Goal: Task Accomplishment & Management: Complete application form

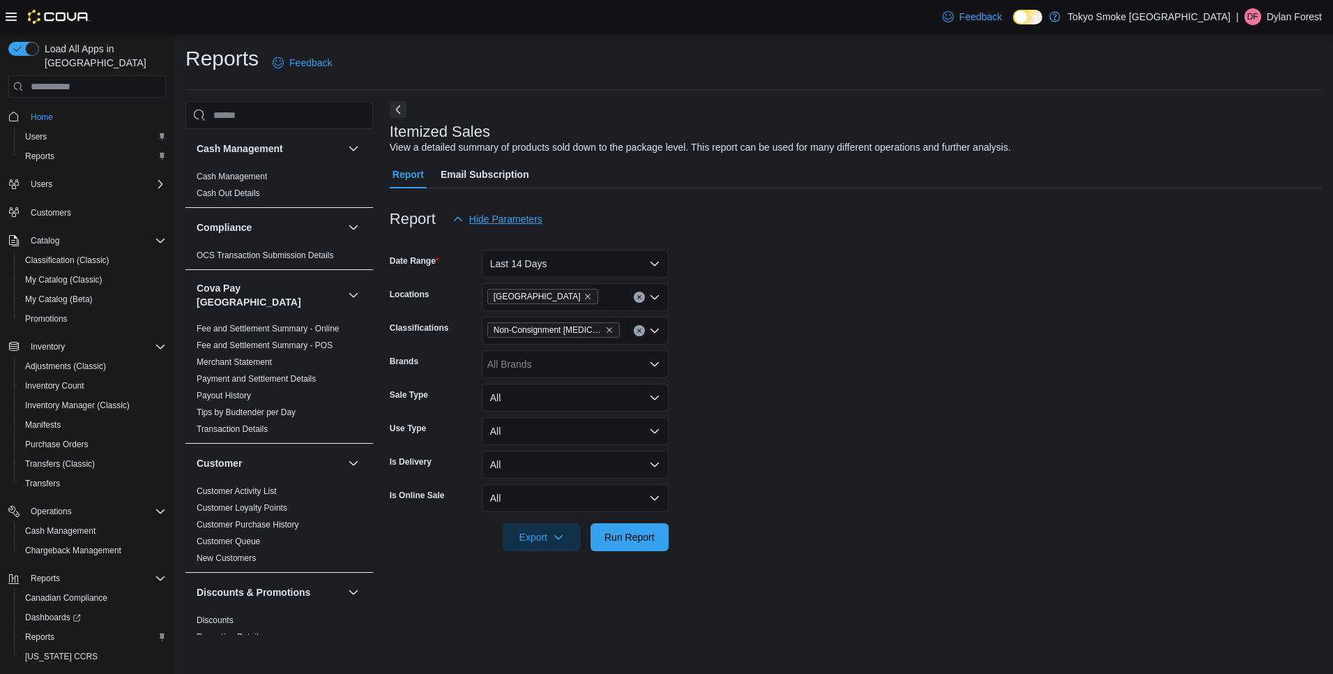
scroll to position [976, 0]
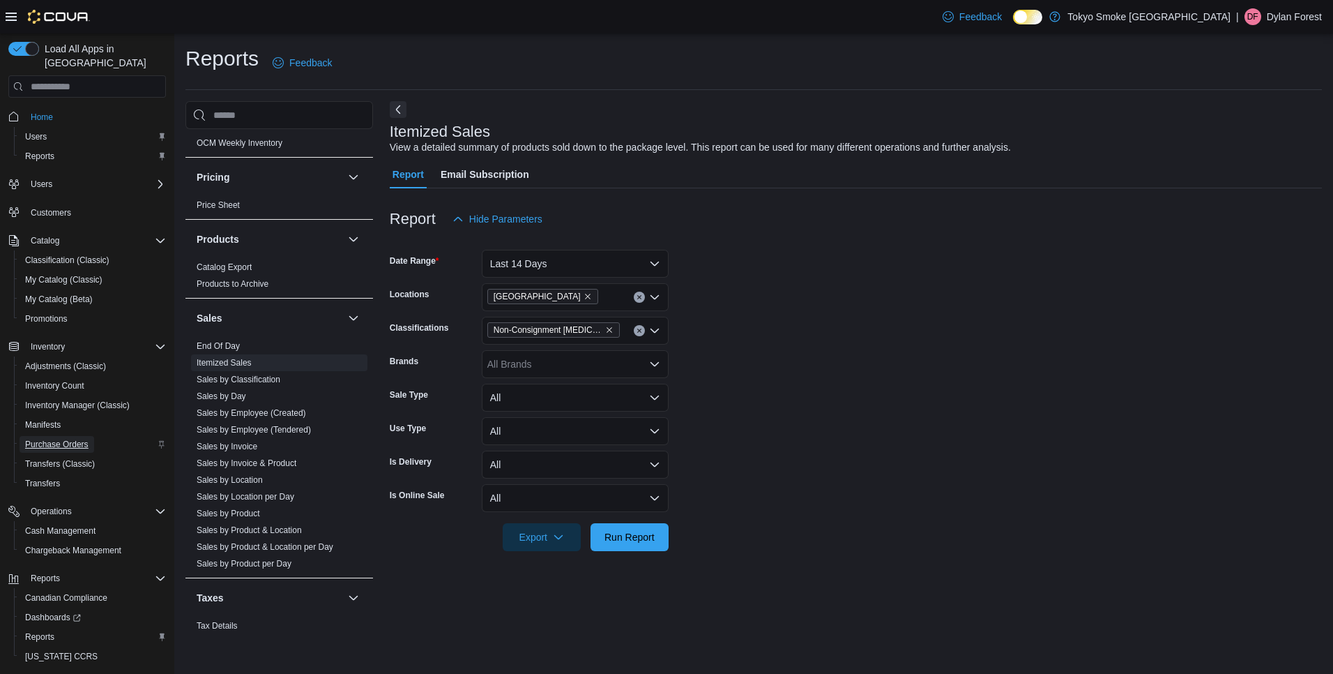
click at [76, 439] on span "Purchase Orders" at bounding box center [56, 444] width 63 height 11
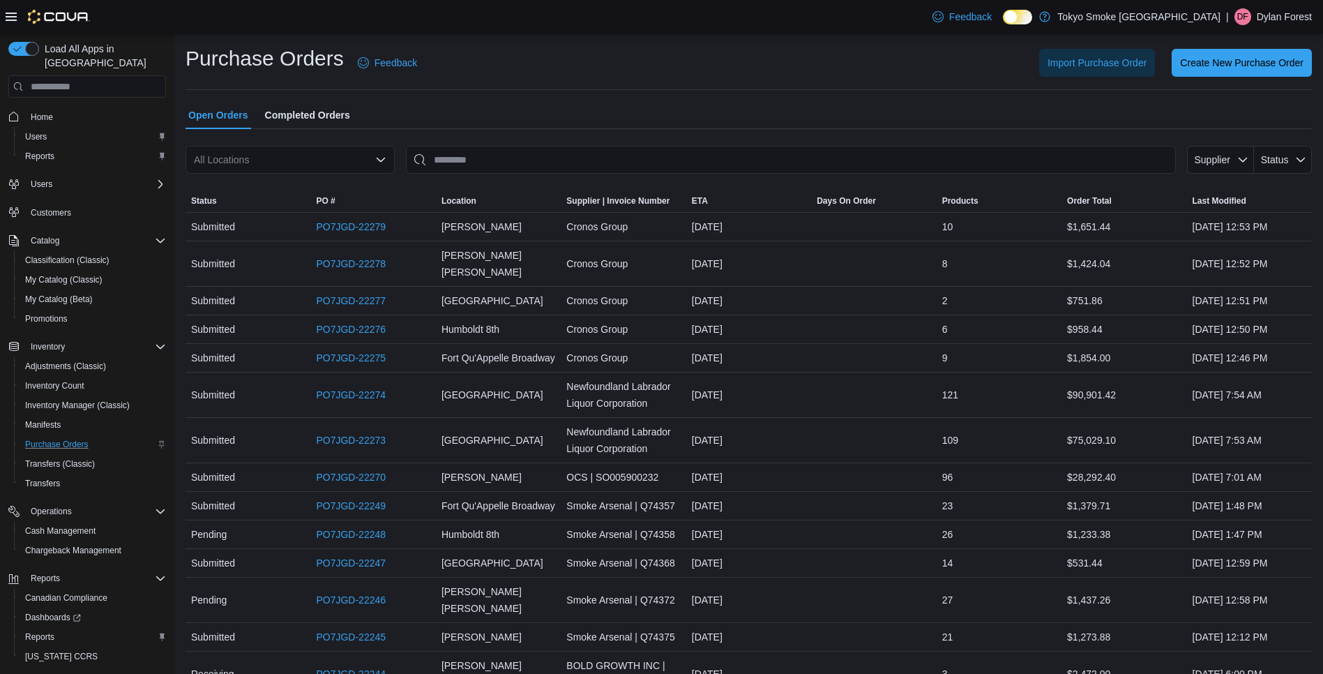
click at [345, 158] on div "All Locations" at bounding box center [289, 160] width 209 height 28
type input "********"
click at [295, 176] on button "Humboldt 8th" at bounding box center [289, 184] width 209 height 20
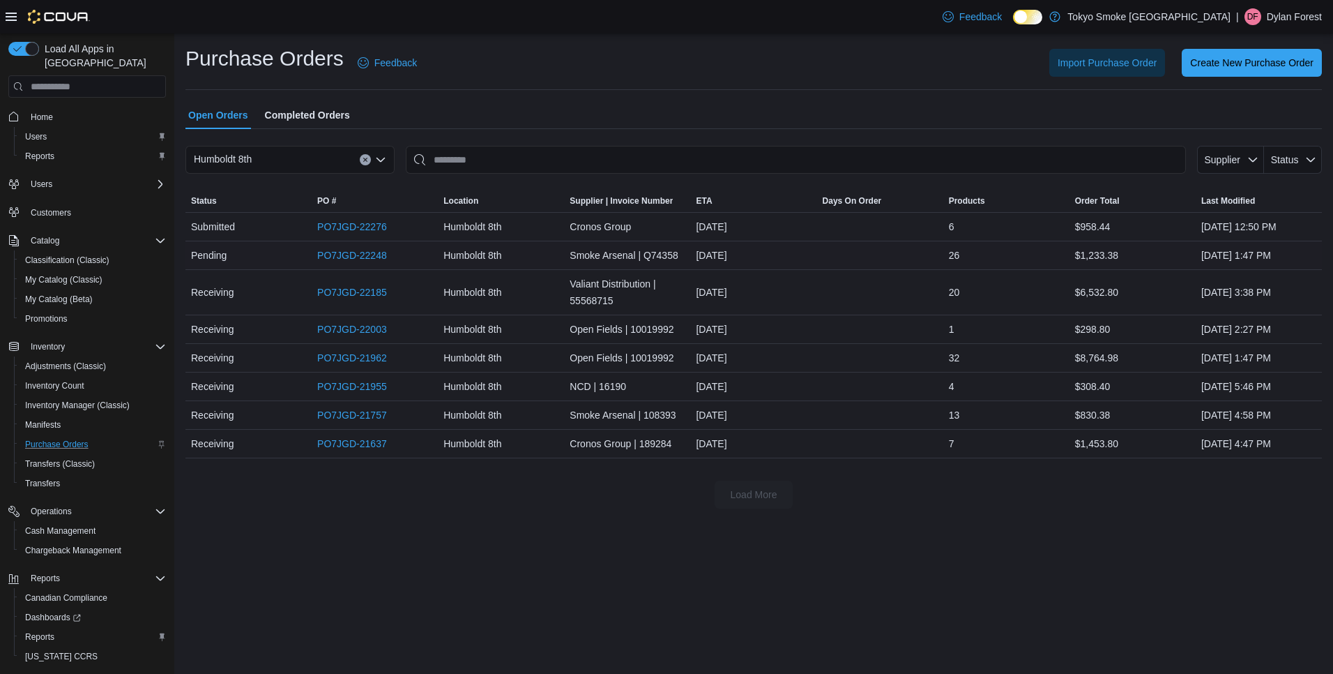
drag, startPoint x: 358, startPoint y: 257, endPoint x: 261, endPoint y: 261, distance: 97.0
click at [261, 261] on div "Pending" at bounding box center [248, 255] width 126 height 28
click at [339, 256] on link "PO7JGD-22248" at bounding box center [352, 255] width 70 height 17
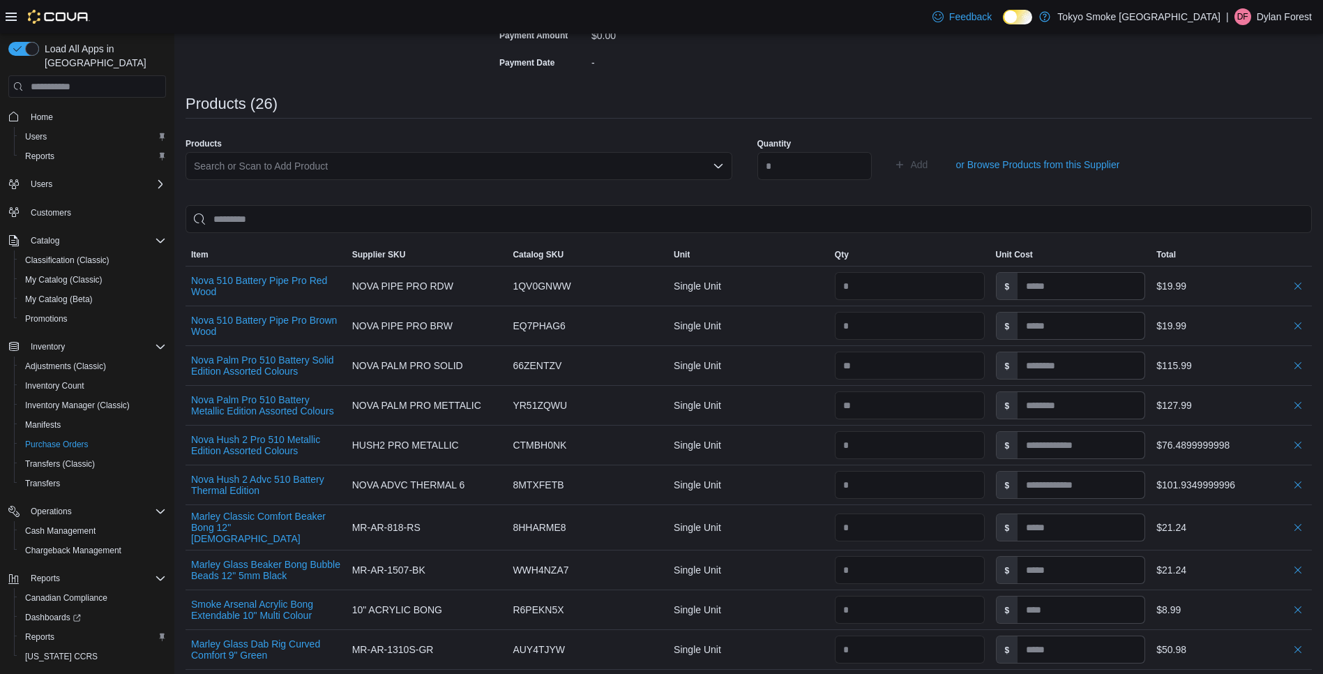
scroll to position [10, 0]
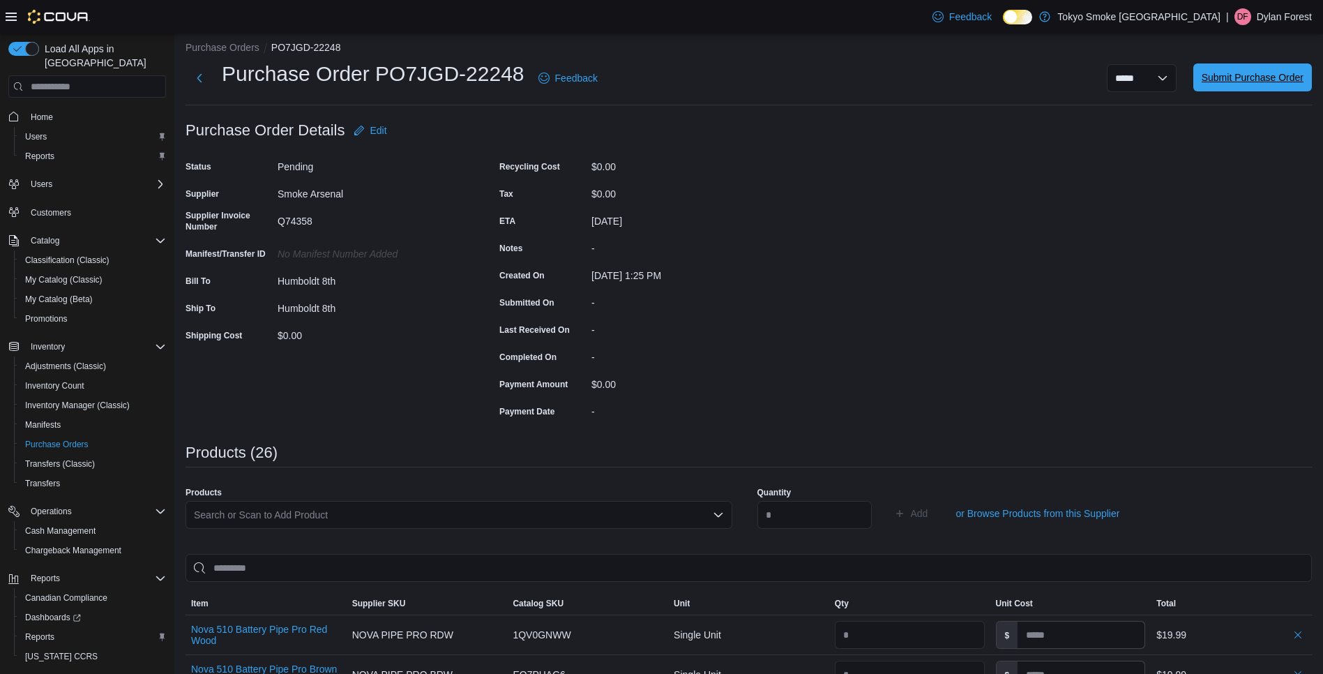
click at [1273, 84] on span "Submit Purchase Order" at bounding box center [1252, 77] width 102 height 14
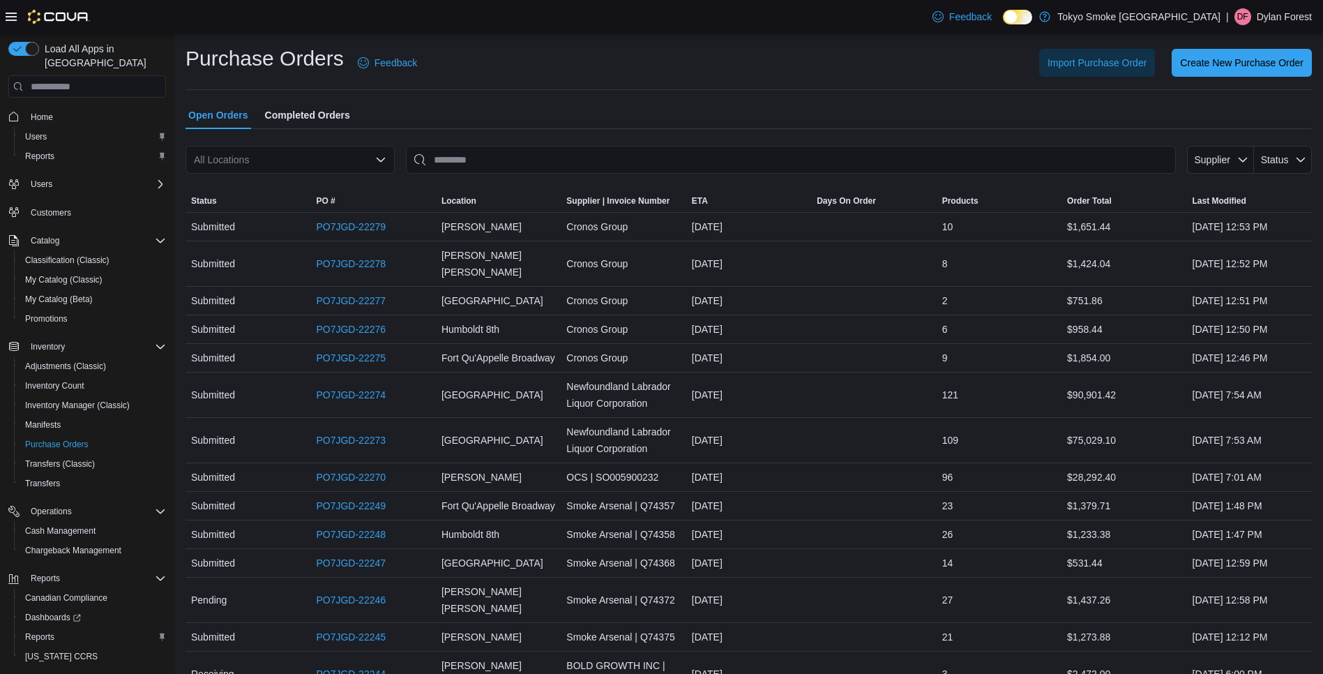
click at [304, 151] on div "All Locations" at bounding box center [289, 160] width 209 height 28
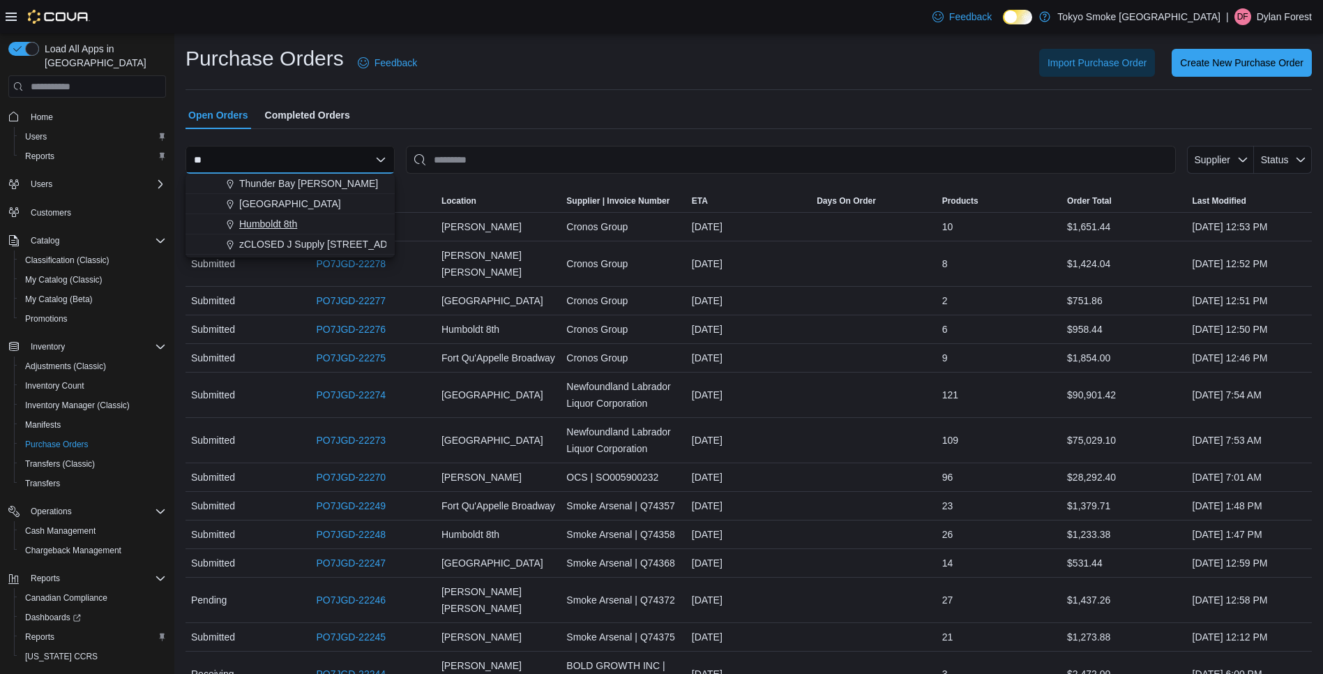
type input "**"
click at [289, 223] on span "Humboldt 8th" at bounding box center [268, 224] width 58 height 14
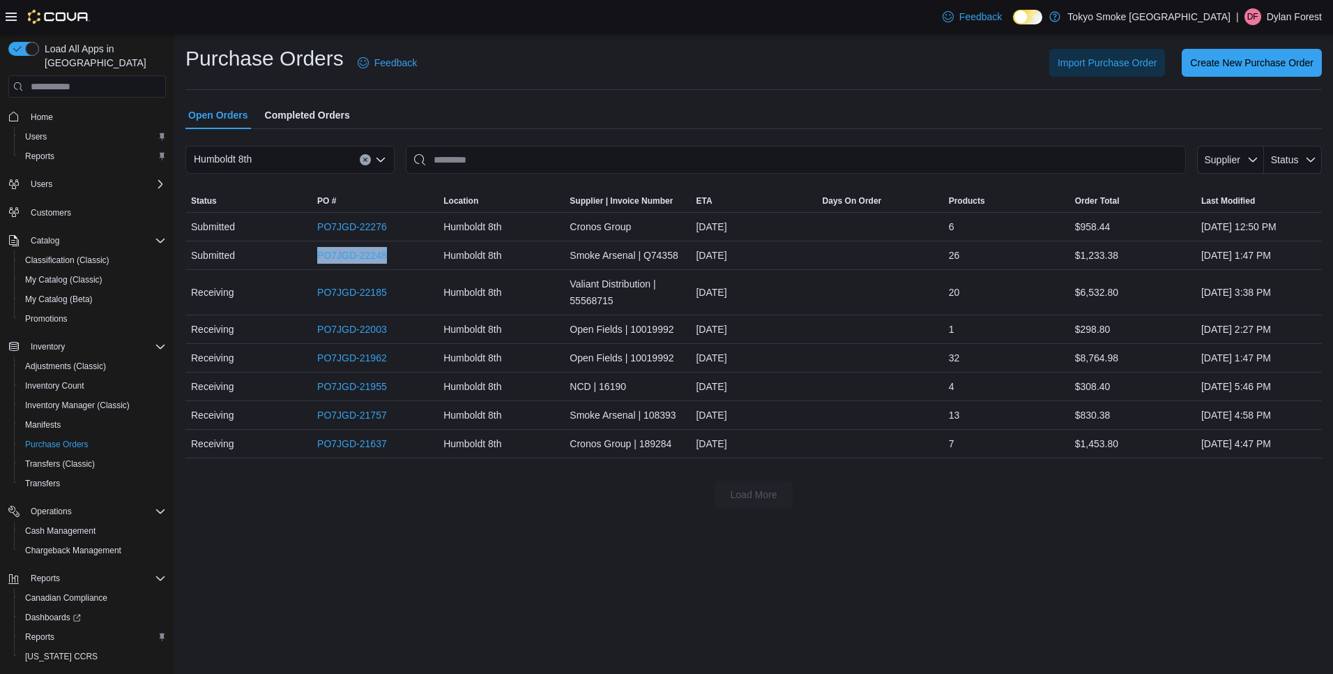
drag, startPoint x: 403, startPoint y: 257, endPoint x: 305, endPoint y: 257, distance: 97.6
click at [305, 257] on tr "Status Submitted PO # PO7JGD-22248 Location Humboldt 8th Supplier | Invoice Num…" at bounding box center [753, 255] width 1136 height 29
copy tr "PO # PO7JGD-22248"
